Goal: Find specific page/section: Find specific page/section

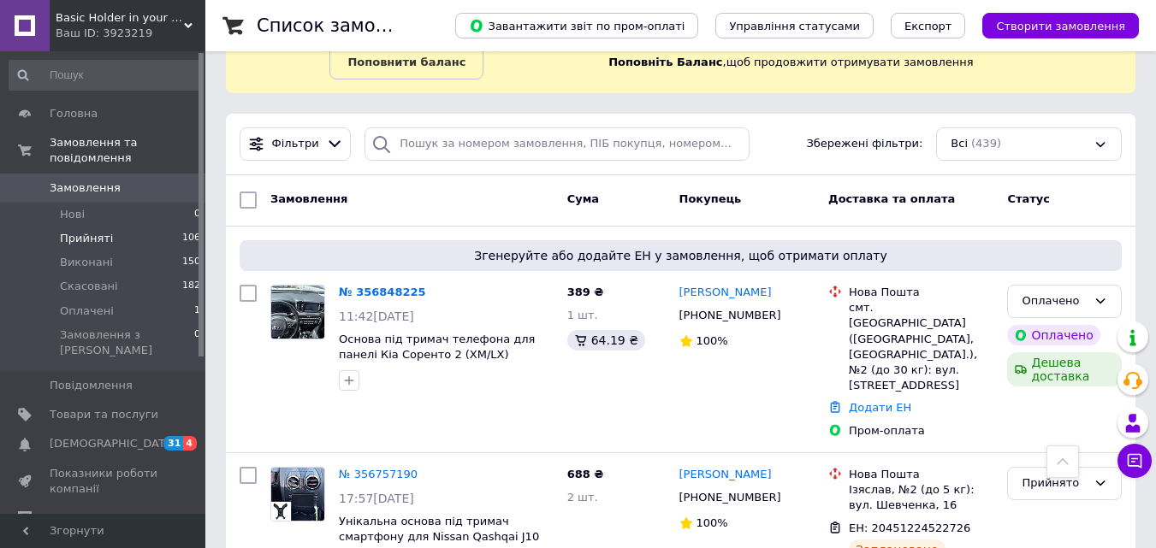
scroll to position [86, 0]
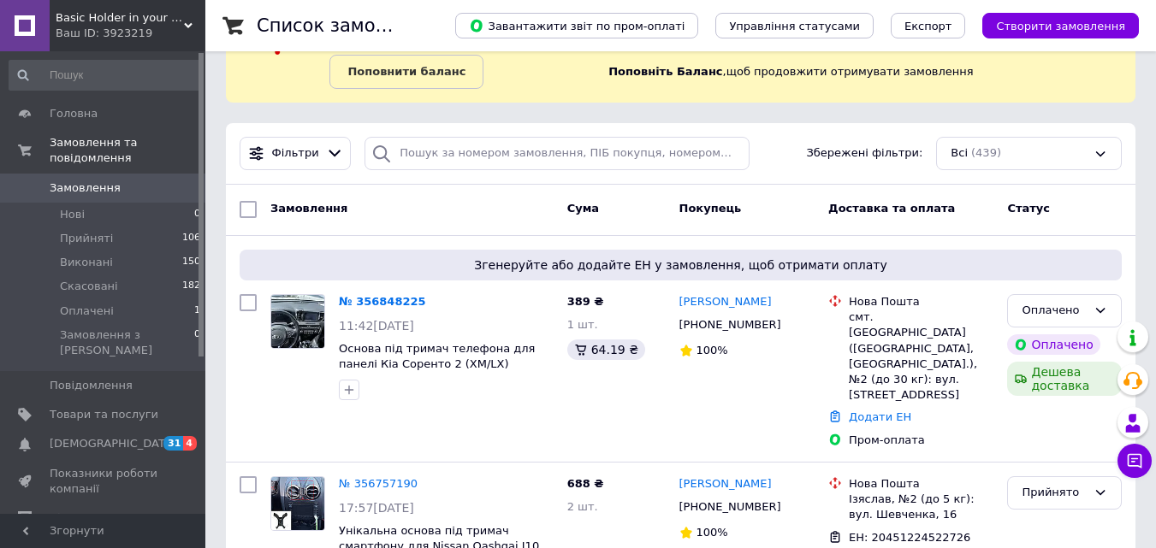
click at [75, 181] on link "Замовлення 0" at bounding box center [105, 188] width 210 height 29
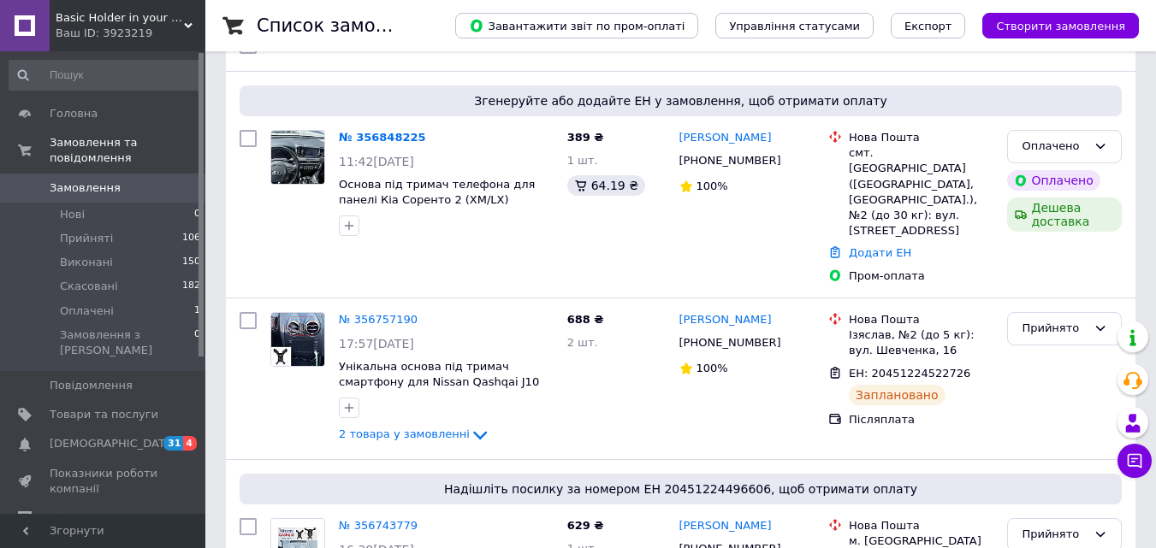
scroll to position [257, 0]
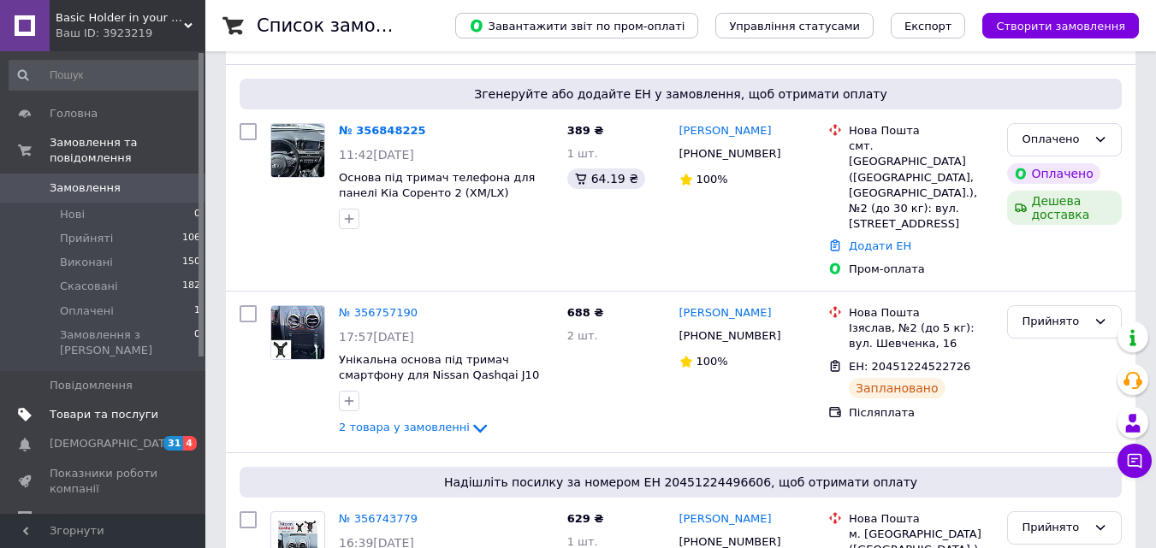
click at [85, 407] on span "Товари та послуги" at bounding box center [104, 414] width 109 height 15
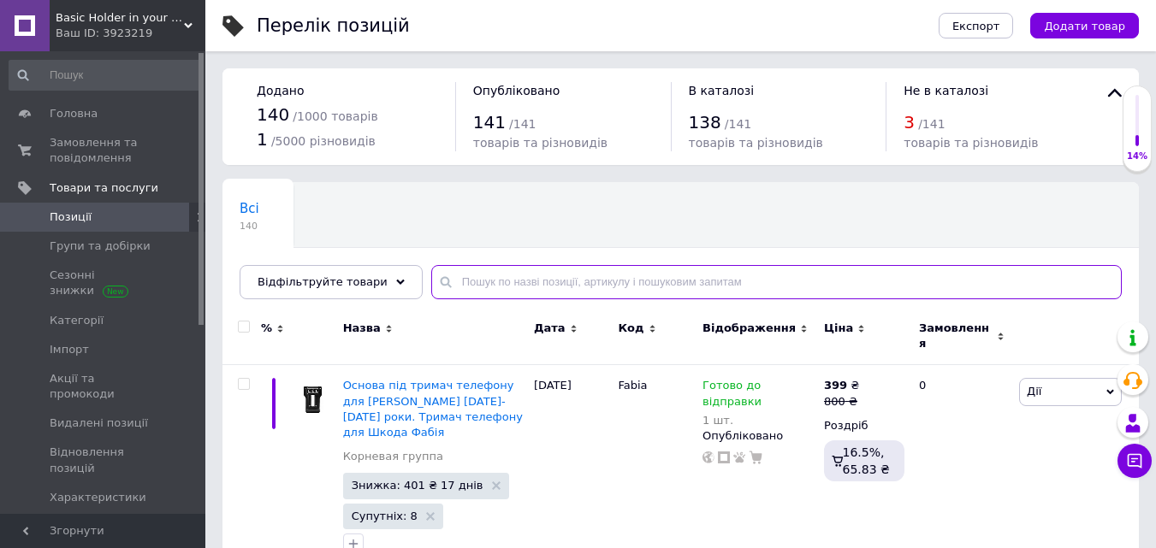
click at [510, 286] on input "text" at bounding box center [776, 282] width 690 height 34
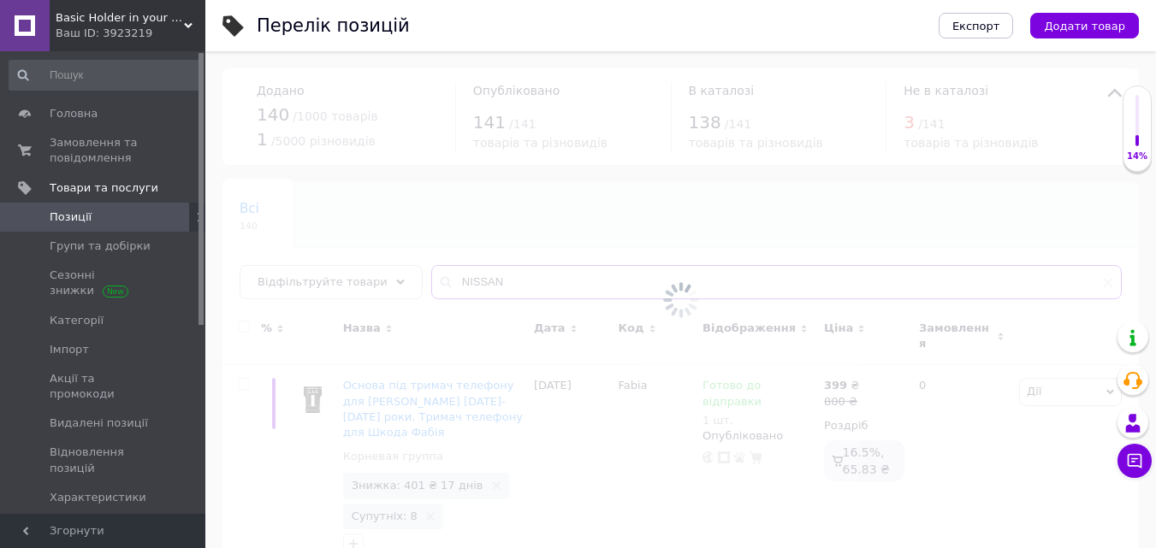
type input "NISSAN"
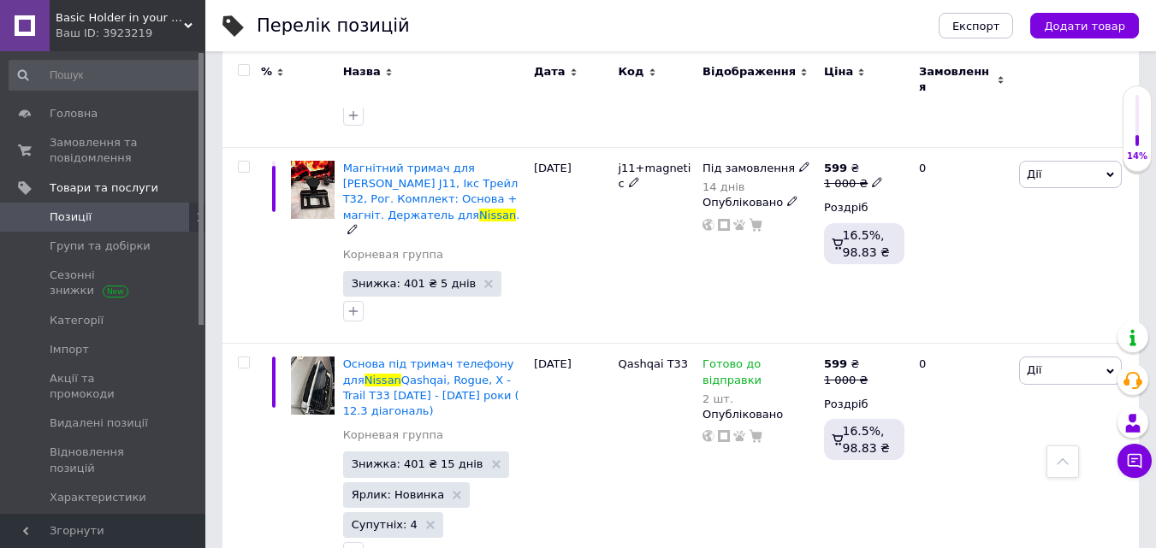
scroll to position [1369, 0]
